Goal: Book appointment/travel/reservation

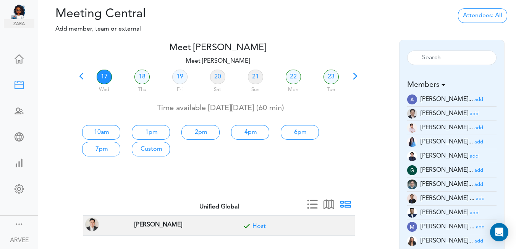
scroll to position [22, 0]
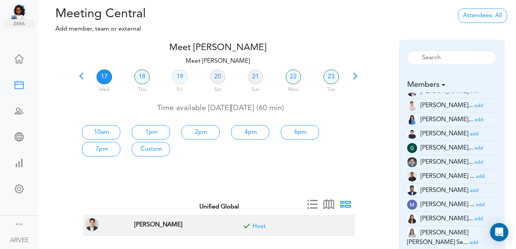
click at [84, 75] on span at bounding box center [81, 78] width 11 height 11
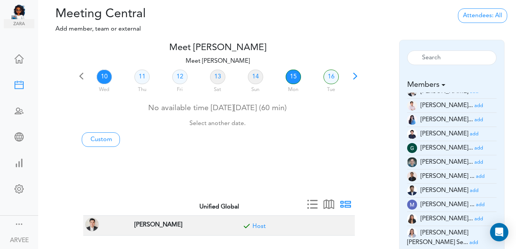
click at [291, 75] on link "15" at bounding box center [293, 77] width 15 height 15
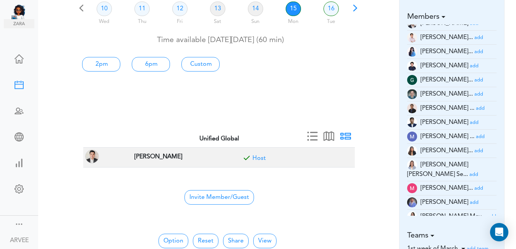
scroll to position [69, 0]
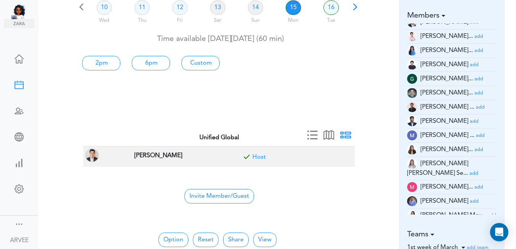
click at [516, 44] on div "Meet [PERSON_NAME] team->name team->description at client_name" at bounding box center [277, 95] width 478 height 249
click at [476, 106] on small "add" at bounding box center [480, 107] width 9 height 5
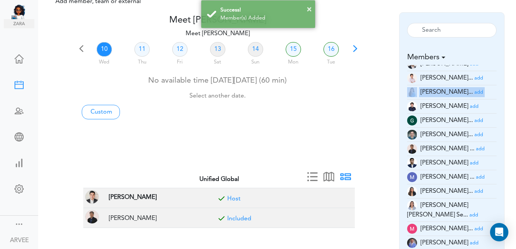
scroll to position [245, 0]
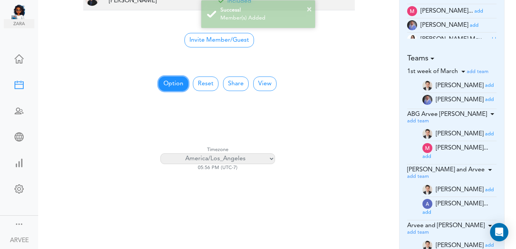
click at [179, 82] on button "Option" at bounding box center [174, 83] width 30 height 15
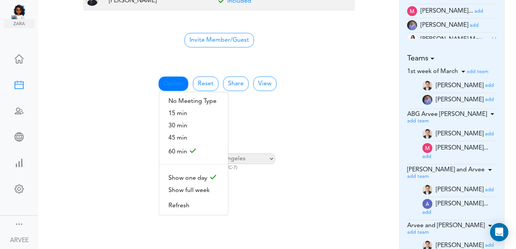
click at [341, 40] on center "Invite Member/Guest" at bounding box center [219, 39] width 263 height 16
drag, startPoint x: 341, startPoint y: 40, endPoint x: 471, endPoint y: 70, distance: 132.8
click at [346, 42] on center "Invite Member/Guest" at bounding box center [219, 39] width 263 height 16
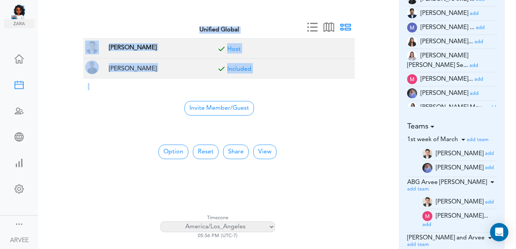
scroll to position [124, 0]
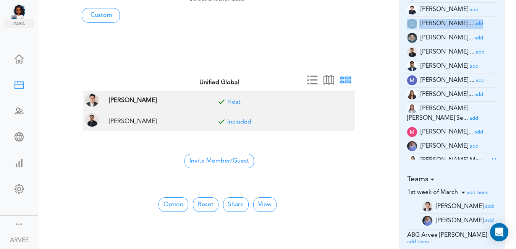
drag, startPoint x: 501, startPoint y: 10, endPoint x: 501, endPoint y: 6, distance: 3.8
click at [501, 8] on div "Reset Members add add add add add add add" at bounding box center [452, 212] width 106 height 592
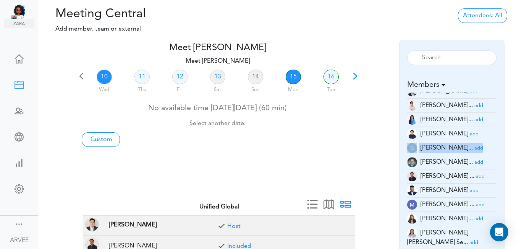
click at [293, 76] on link "15" at bounding box center [293, 77] width 15 height 15
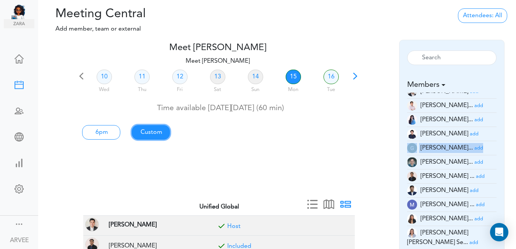
click at [140, 132] on link "Custom" at bounding box center [151, 132] width 38 height 15
type input "Meet [PERSON_NAME]"
type input "[URL][DOMAIN_NAME][SECURITY_DATA]"
type input "[DATE]T18:00"
type input "[DATE]T19:00"
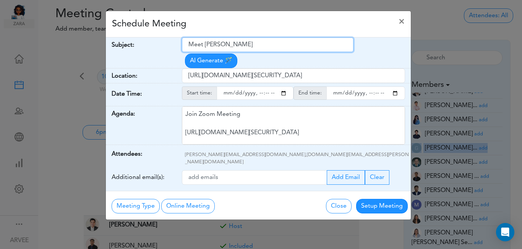
click at [188, 43] on input "Meet [PERSON_NAME]" at bounding box center [268, 44] width 172 height 15
drag, startPoint x: 188, startPoint y: 43, endPoint x: 254, endPoint y: 42, distance: 65.8
click at [256, 42] on input "Meet [PERSON_NAME]" at bounding box center [268, 44] width 172 height 15
paste input "Client Discussion - [PERSON_NAME]"
type input "Client Discussion - [PERSON_NAME]"
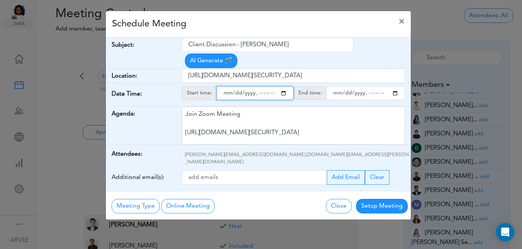
click at [284, 86] on input "starttime" at bounding box center [255, 92] width 77 height 13
click at [259, 86] on input "starttime" at bounding box center [255, 92] width 77 height 13
type input "[DATE]T16:00"
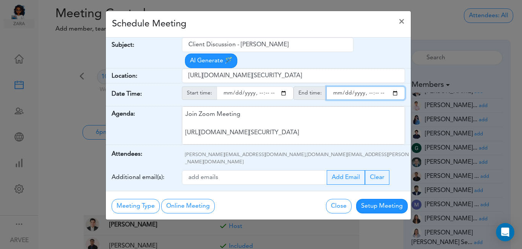
click at [394, 86] on input "endtime" at bounding box center [365, 92] width 79 height 13
click at [368, 86] on input "endtime" at bounding box center [365, 92] width 79 height 13
type input "[DATE]T17:00"
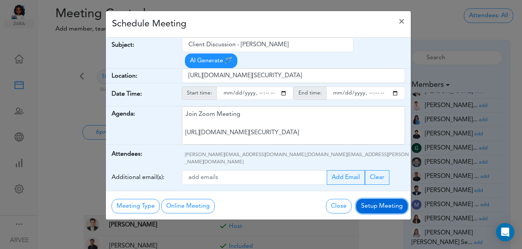
click at [379, 199] on button "Setup Meeting" at bounding box center [382, 206] width 52 height 15
